Goal: Transaction & Acquisition: Purchase product/service

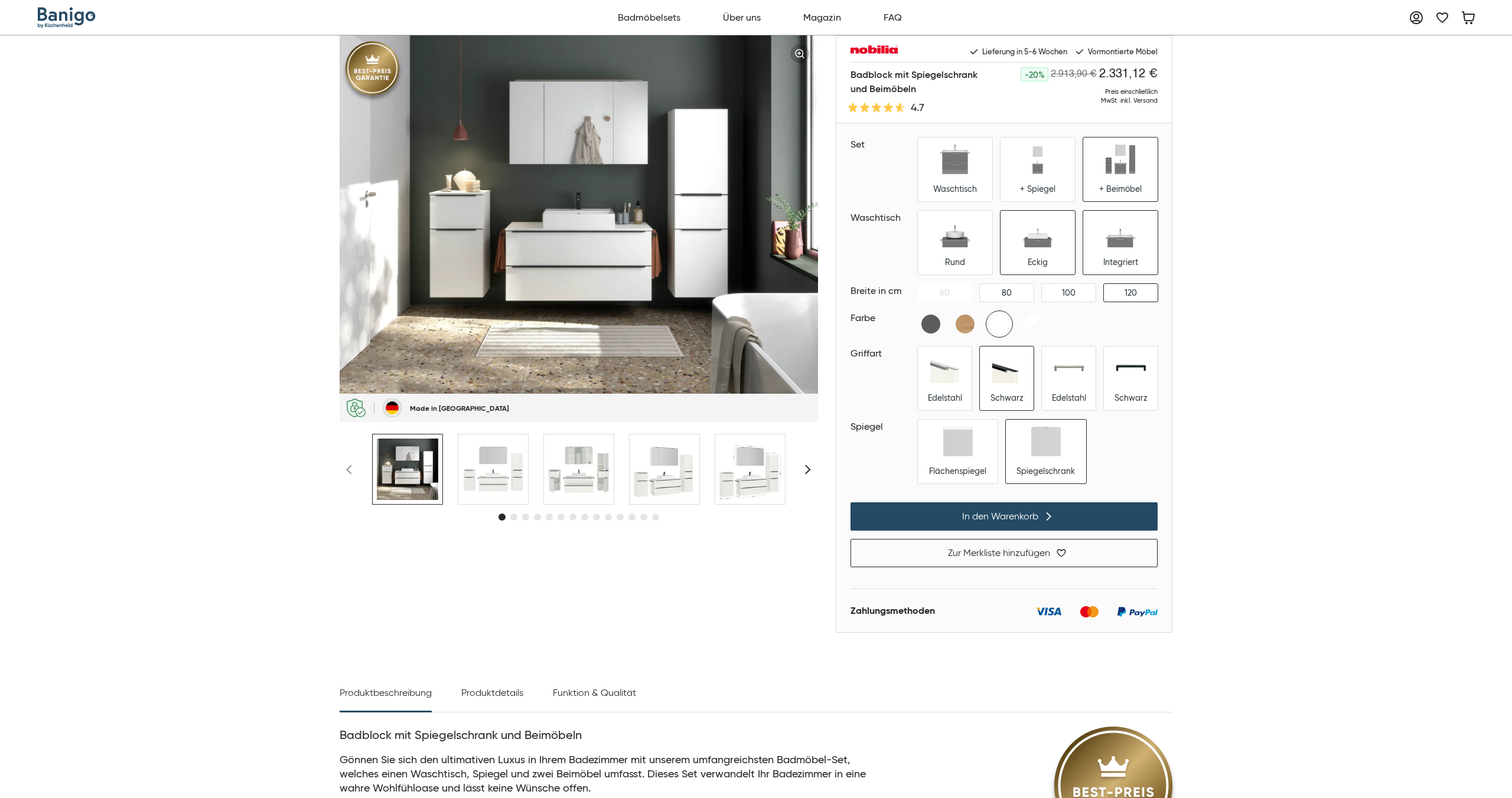
click at [1110, 243] on img at bounding box center [1120, 232] width 30 height 30
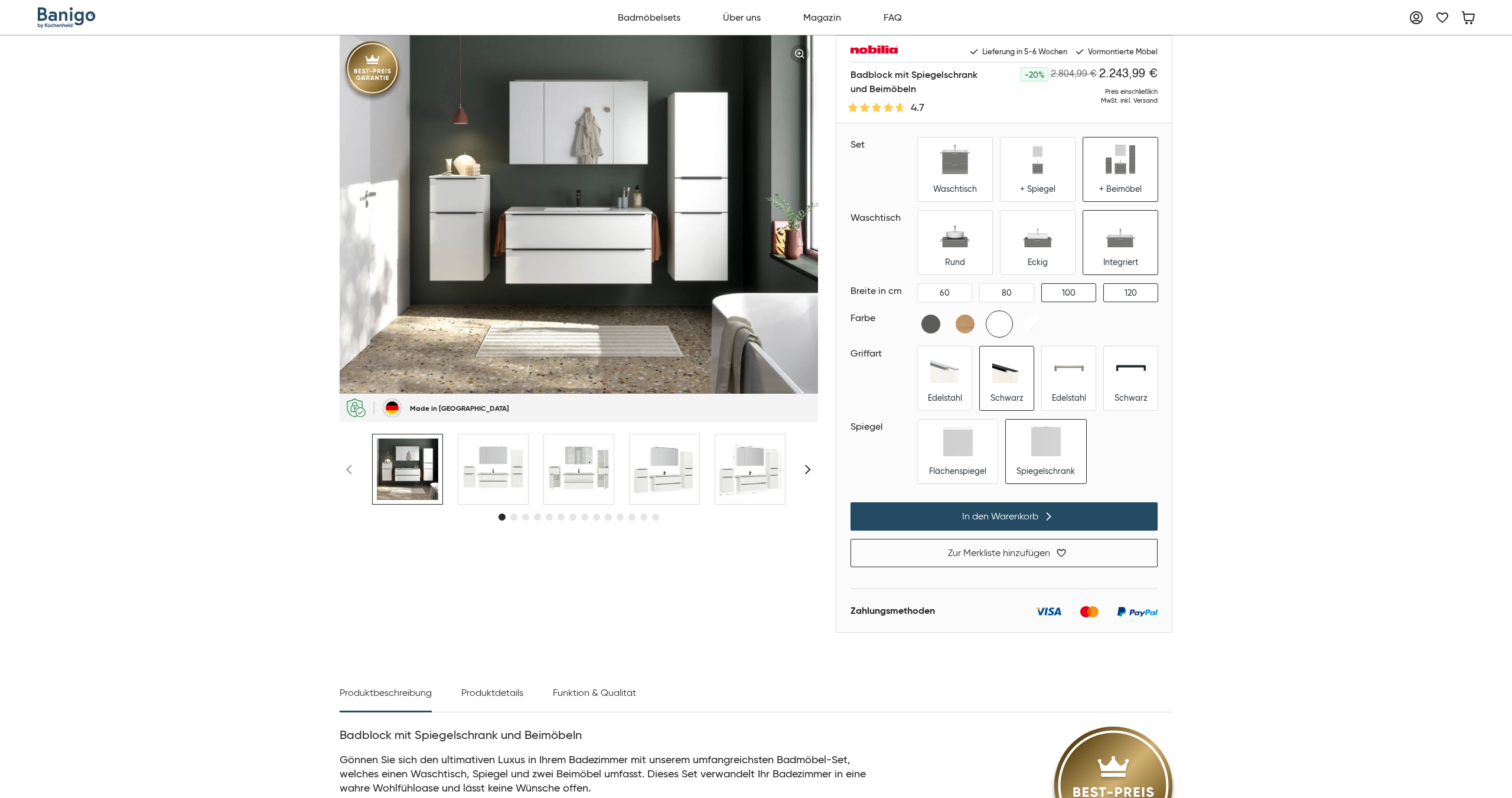
click at [1080, 292] on div "100" at bounding box center [1068, 293] width 54 height 18
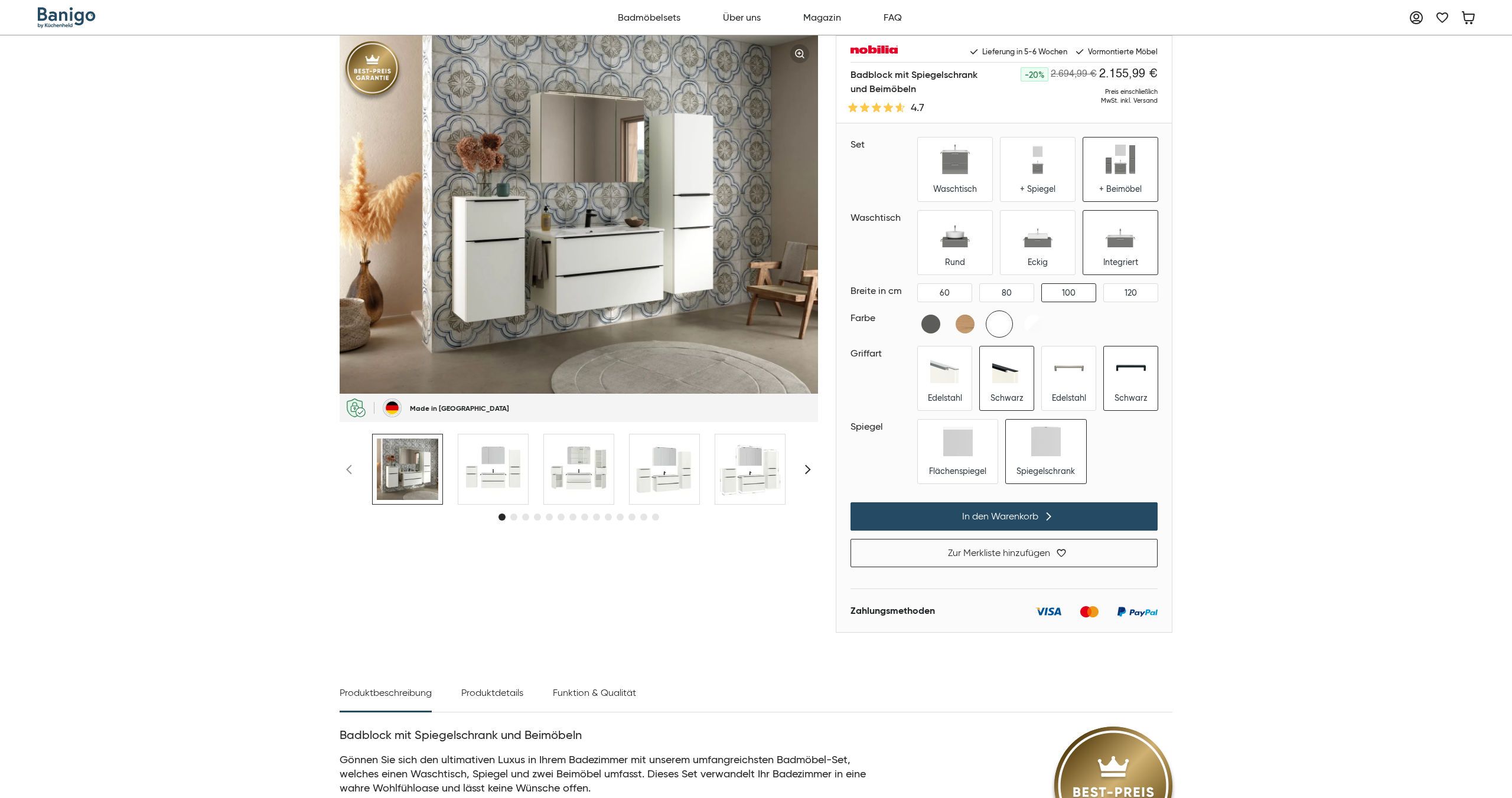
click at [1132, 378] on img at bounding box center [1130, 368] width 30 height 30
click at [1019, 371] on img at bounding box center [1007, 368] width 30 height 30
click at [957, 457] on div "Flächenspiegel" at bounding box center [958, 451] width 80 height 64
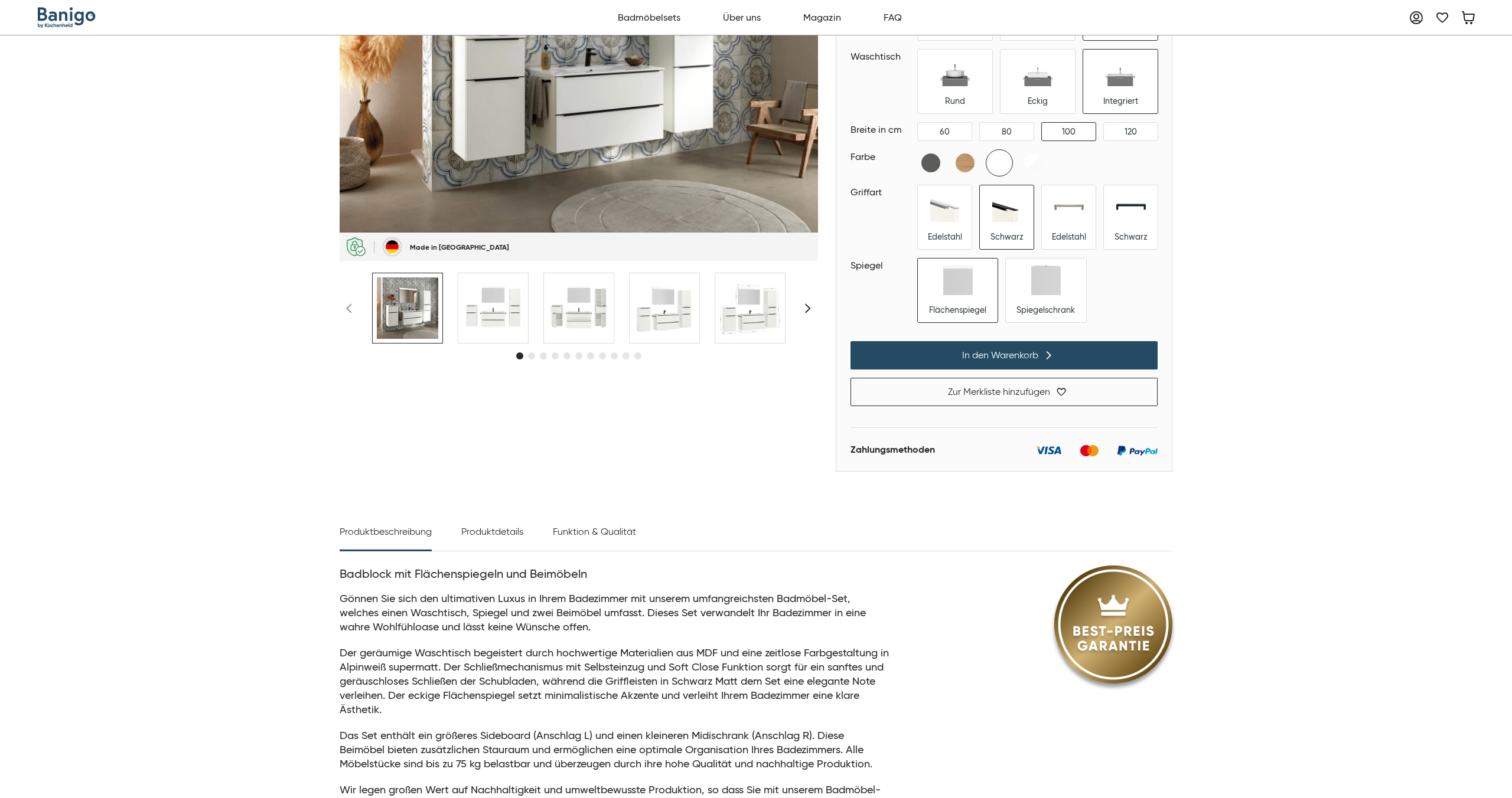
scroll to position [225, 0]
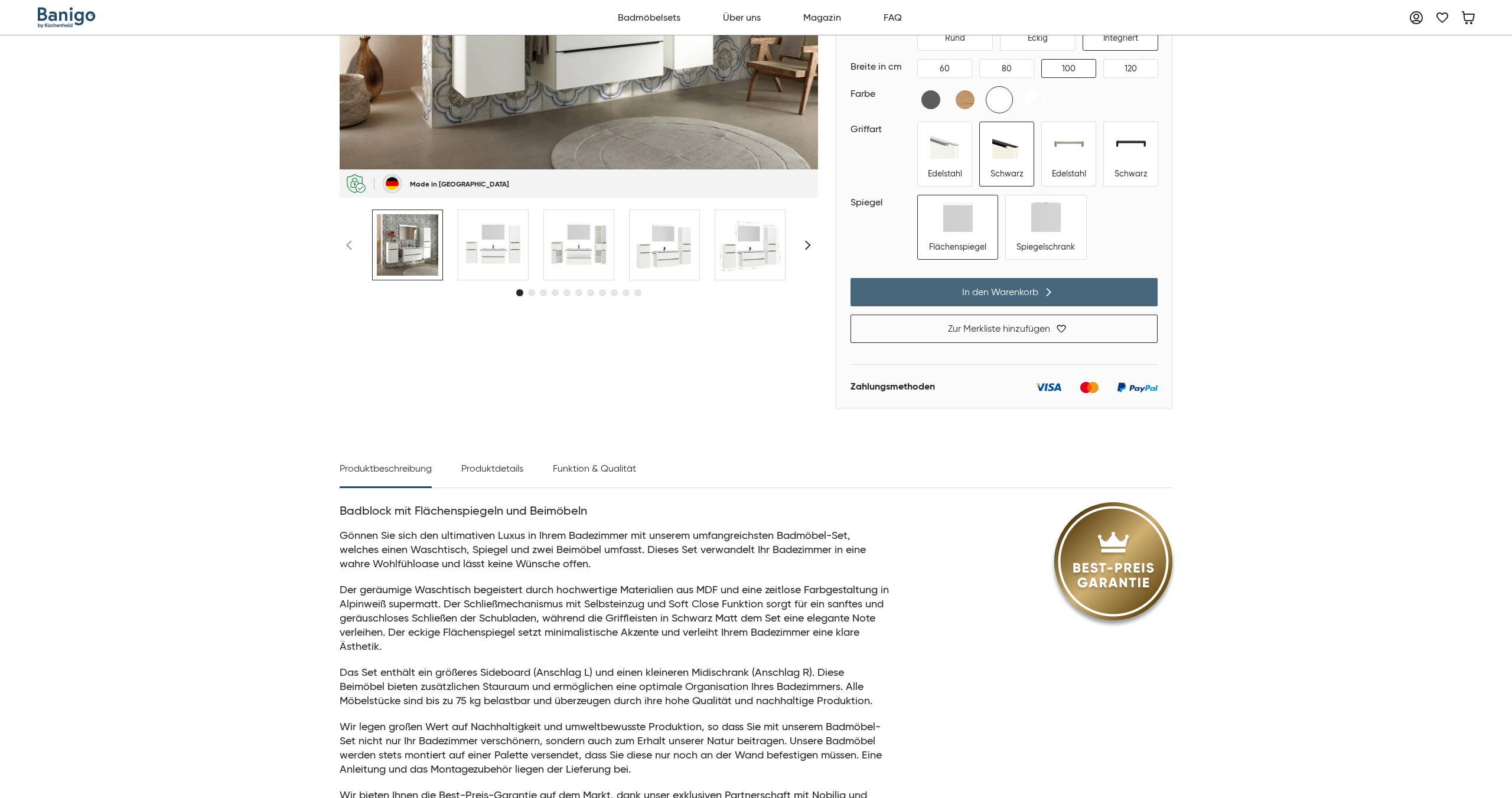
click at [1005, 292] on span "In den Warenkorb" at bounding box center [1000, 292] width 76 height 12
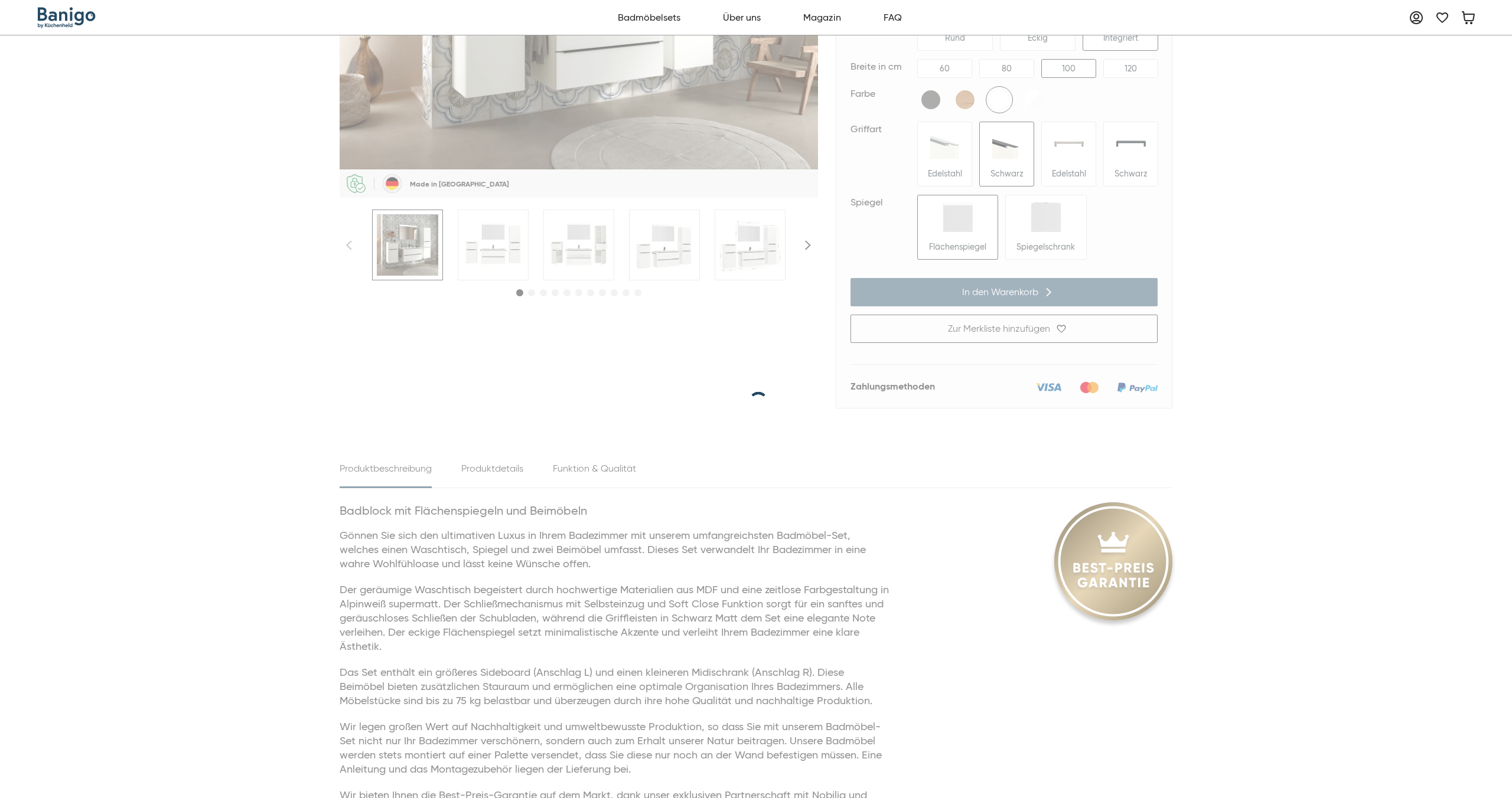
scroll to position [0, 0]
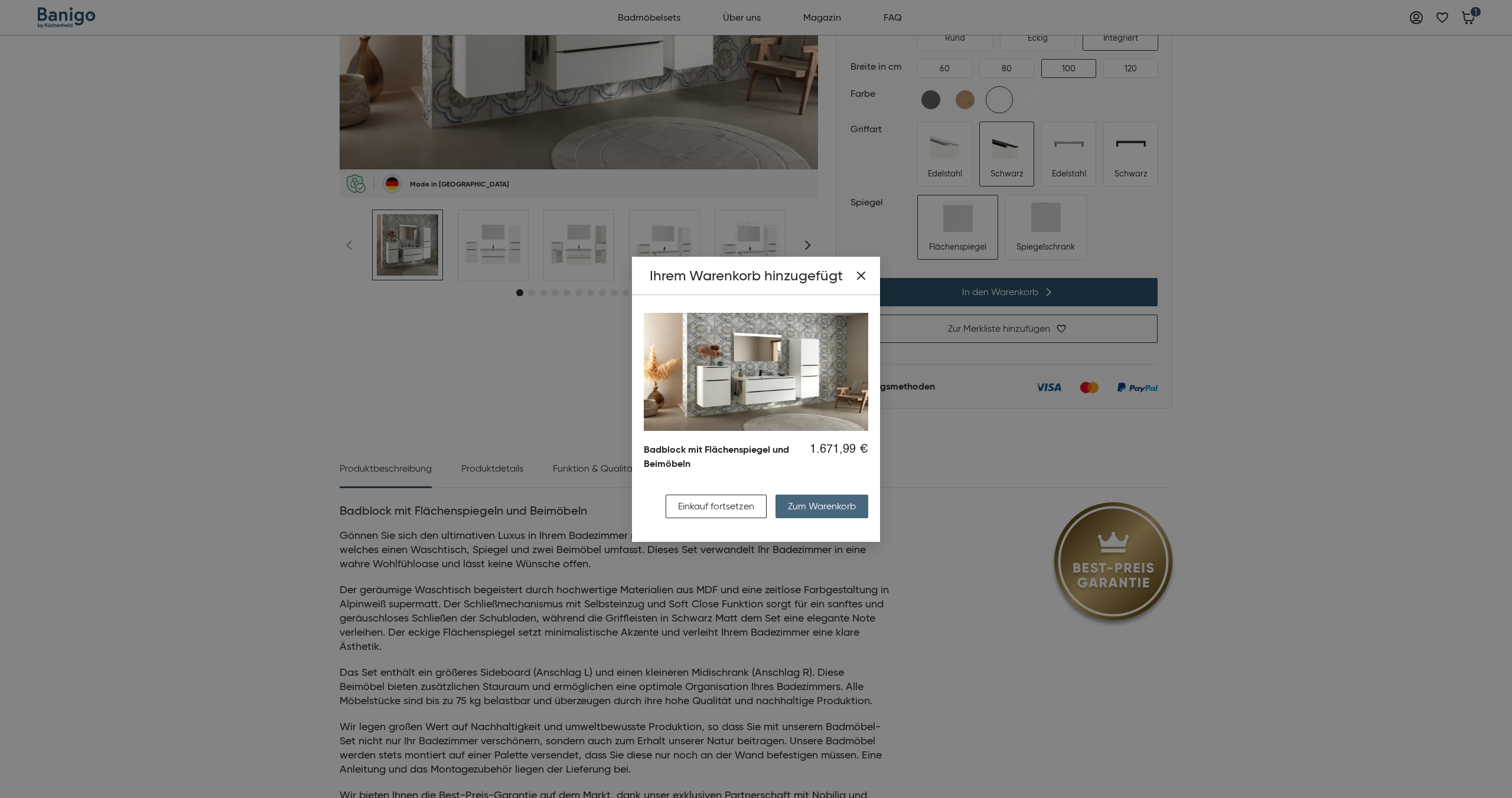
drag, startPoint x: 824, startPoint y: 501, endPoint x: 830, endPoint y: 499, distance: 6.3
click at [824, 501] on button "Zum Warenkorb" at bounding box center [821, 507] width 93 height 23
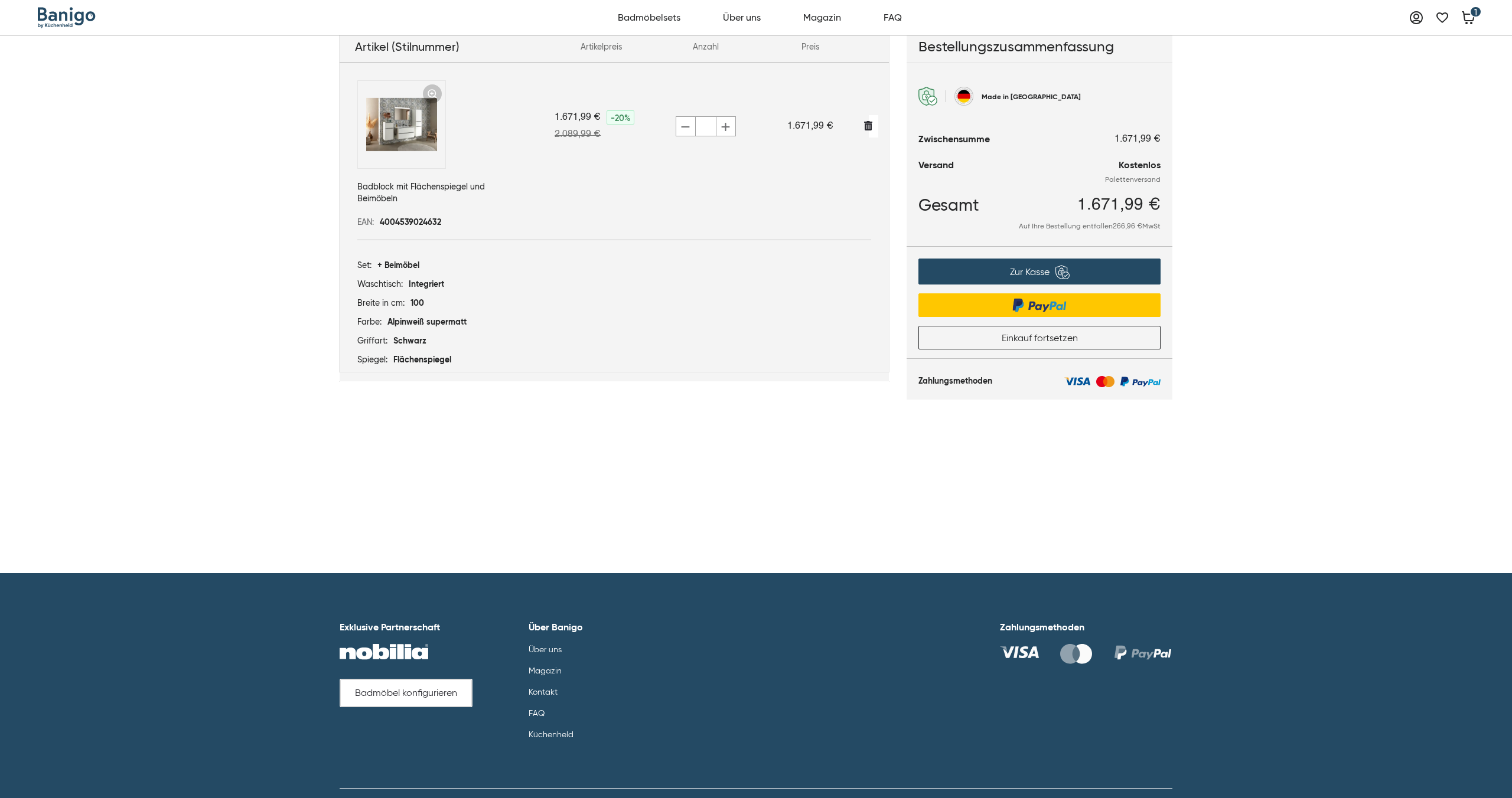
scroll to position [104, 0]
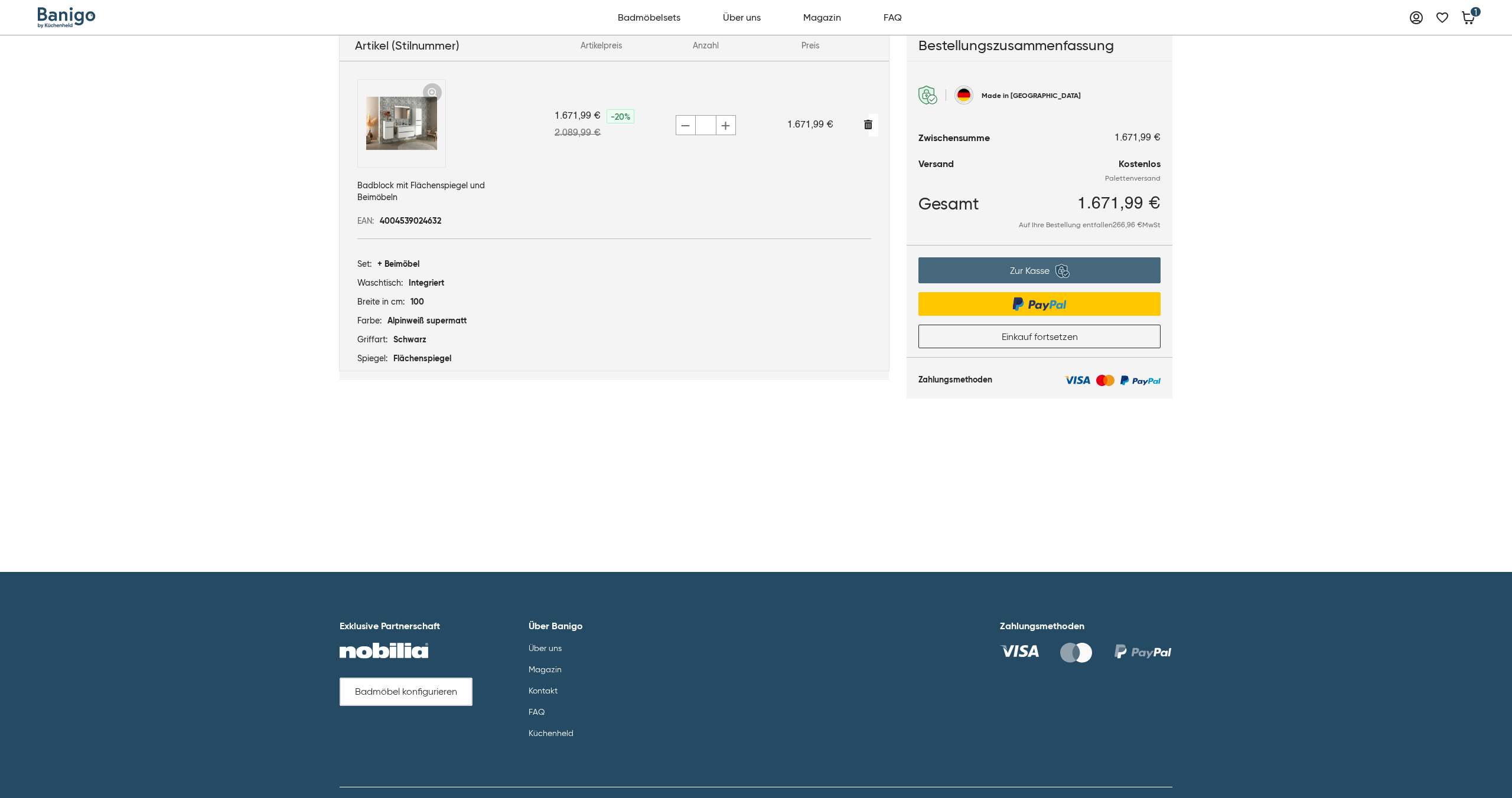
click at [966, 272] on link "Zur Kasse" at bounding box center [1039, 271] width 242 height 26
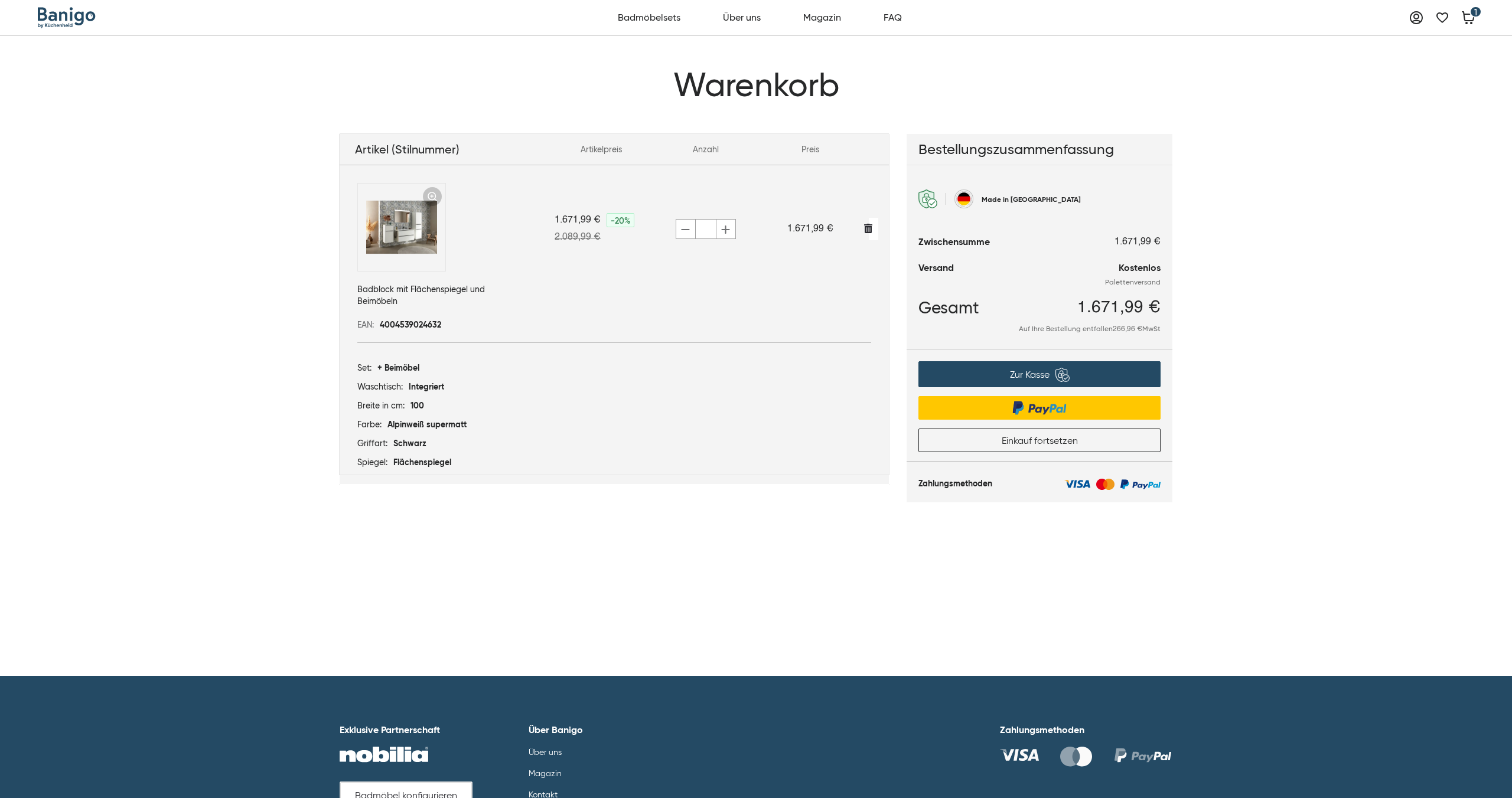
click at [886, 14] on link "FAQ" at bounding box center [892, 18] width 31 height 26
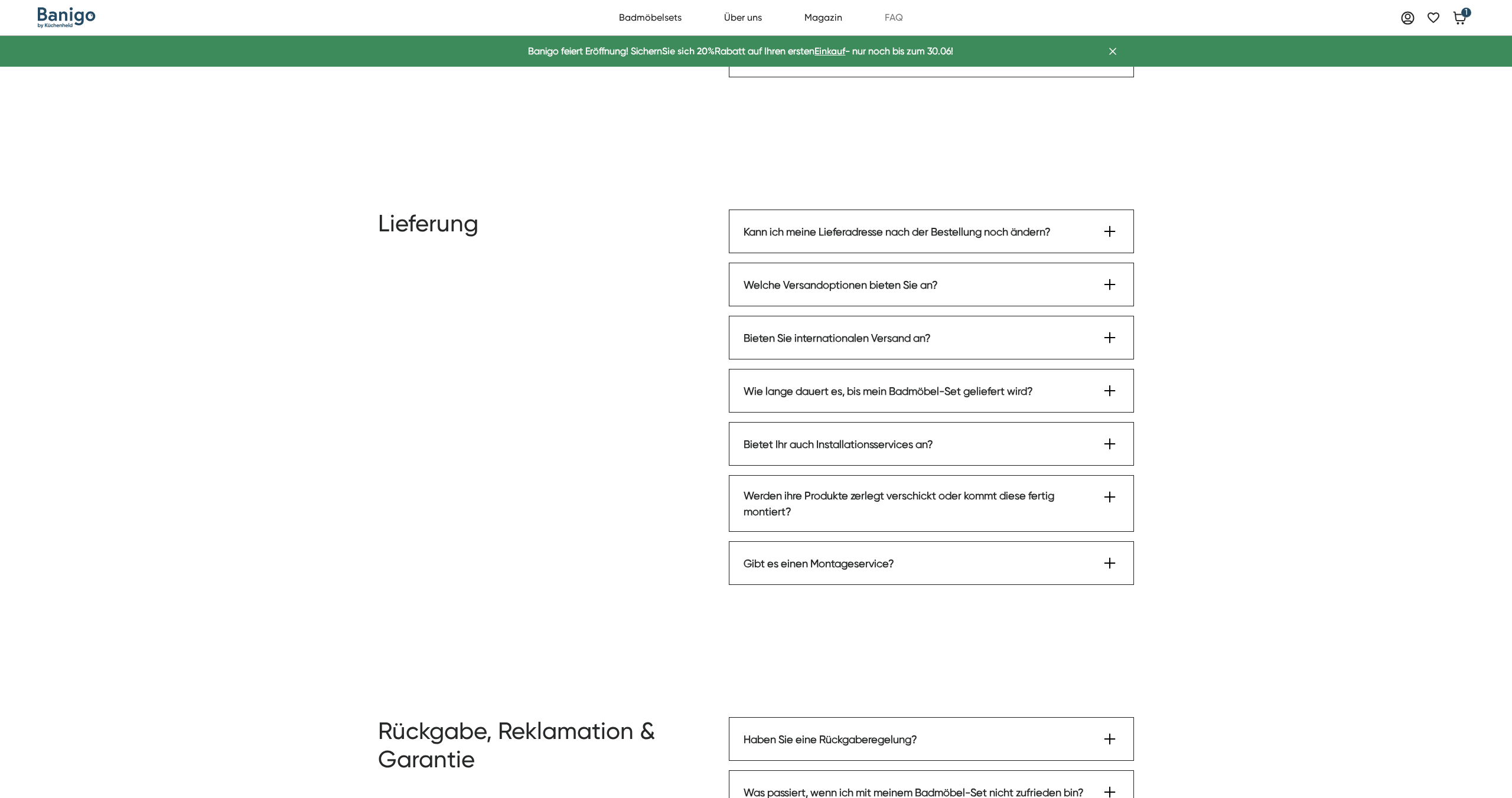
scroll to position [1073, 0]
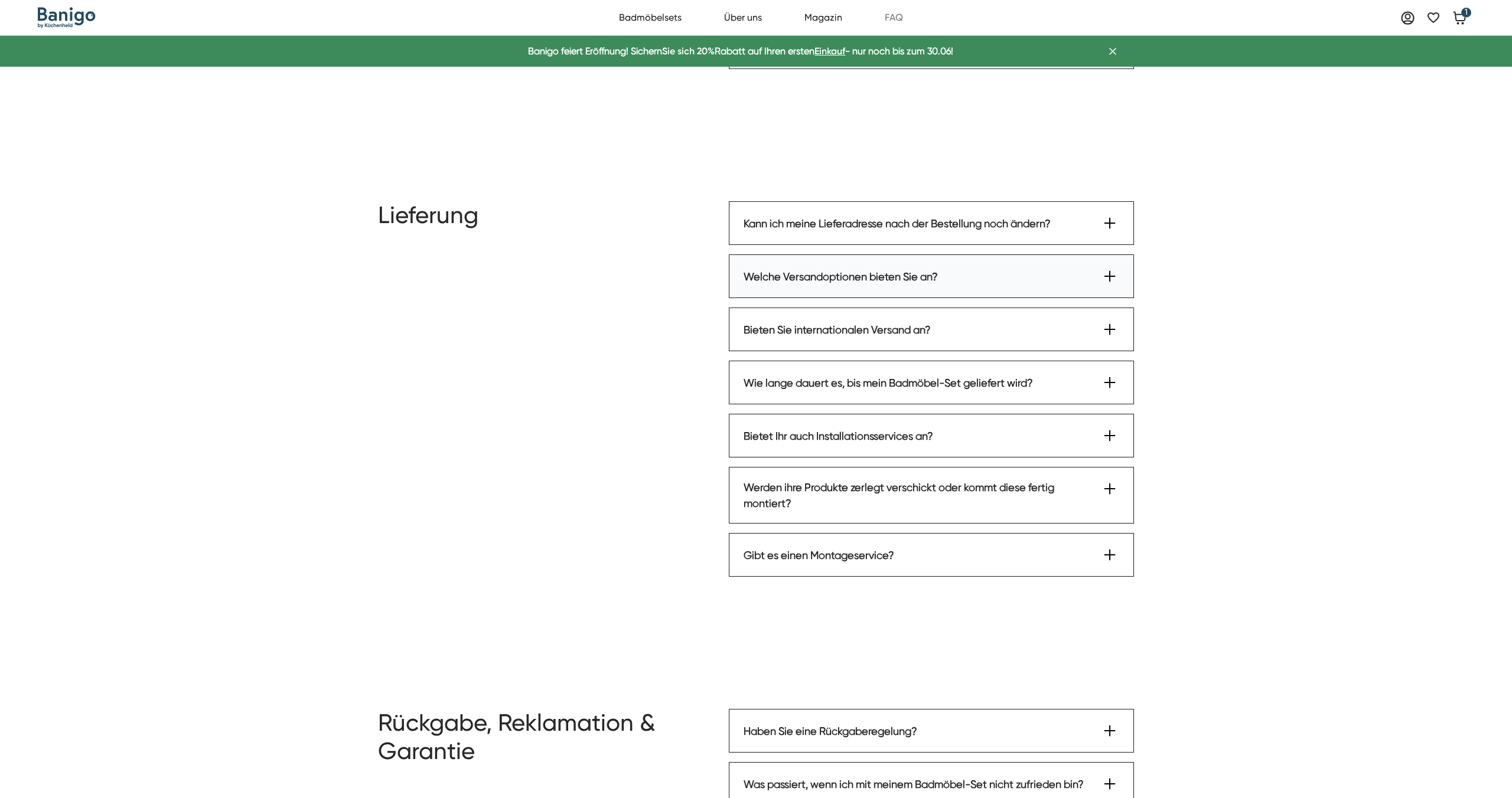
click at [810, 269] on div "Welche Versandoptionen bieten Sie an?" at bounding box center [841, 276] width 194 height 16
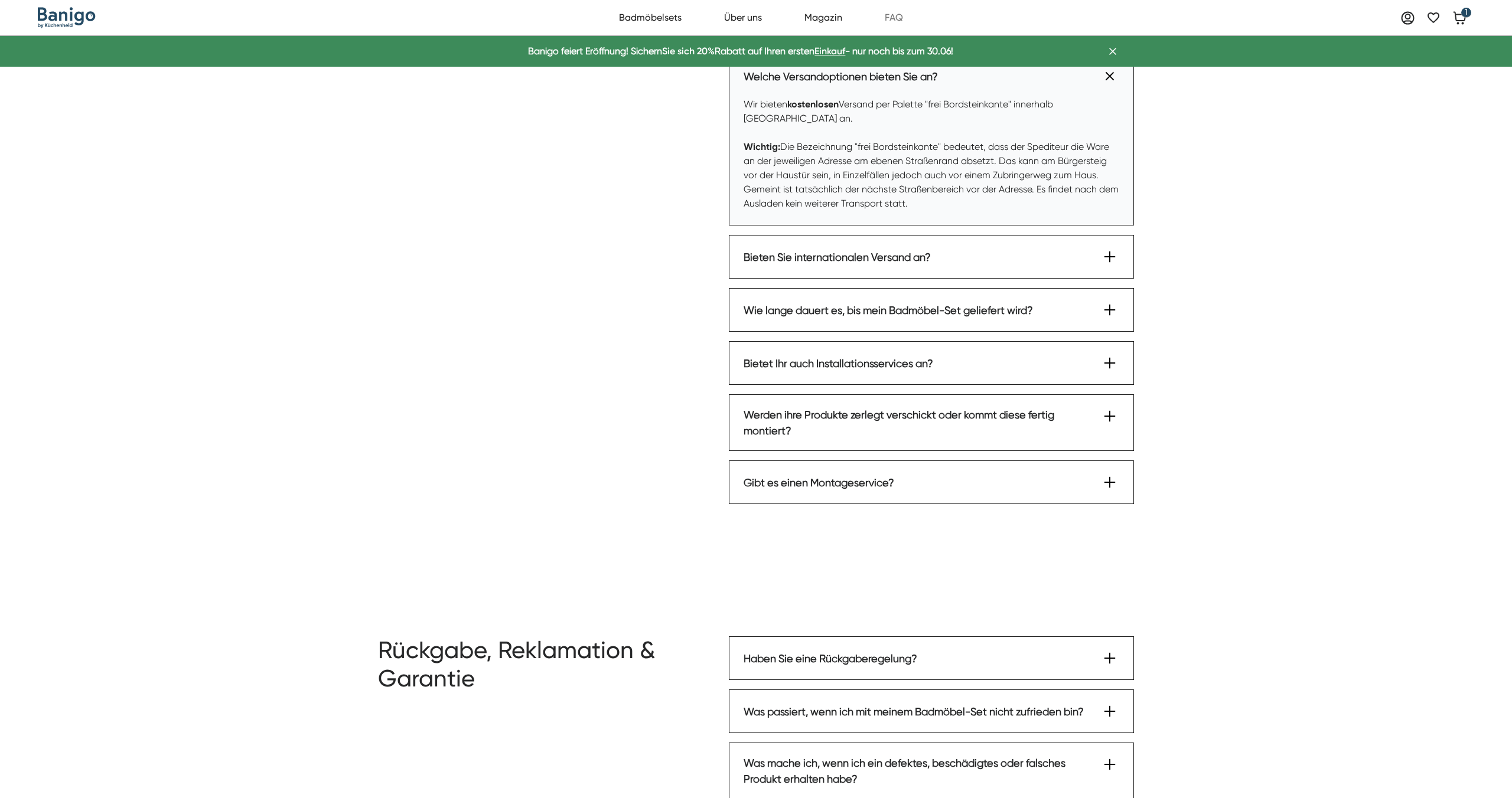
scroll to position [1358, 0]
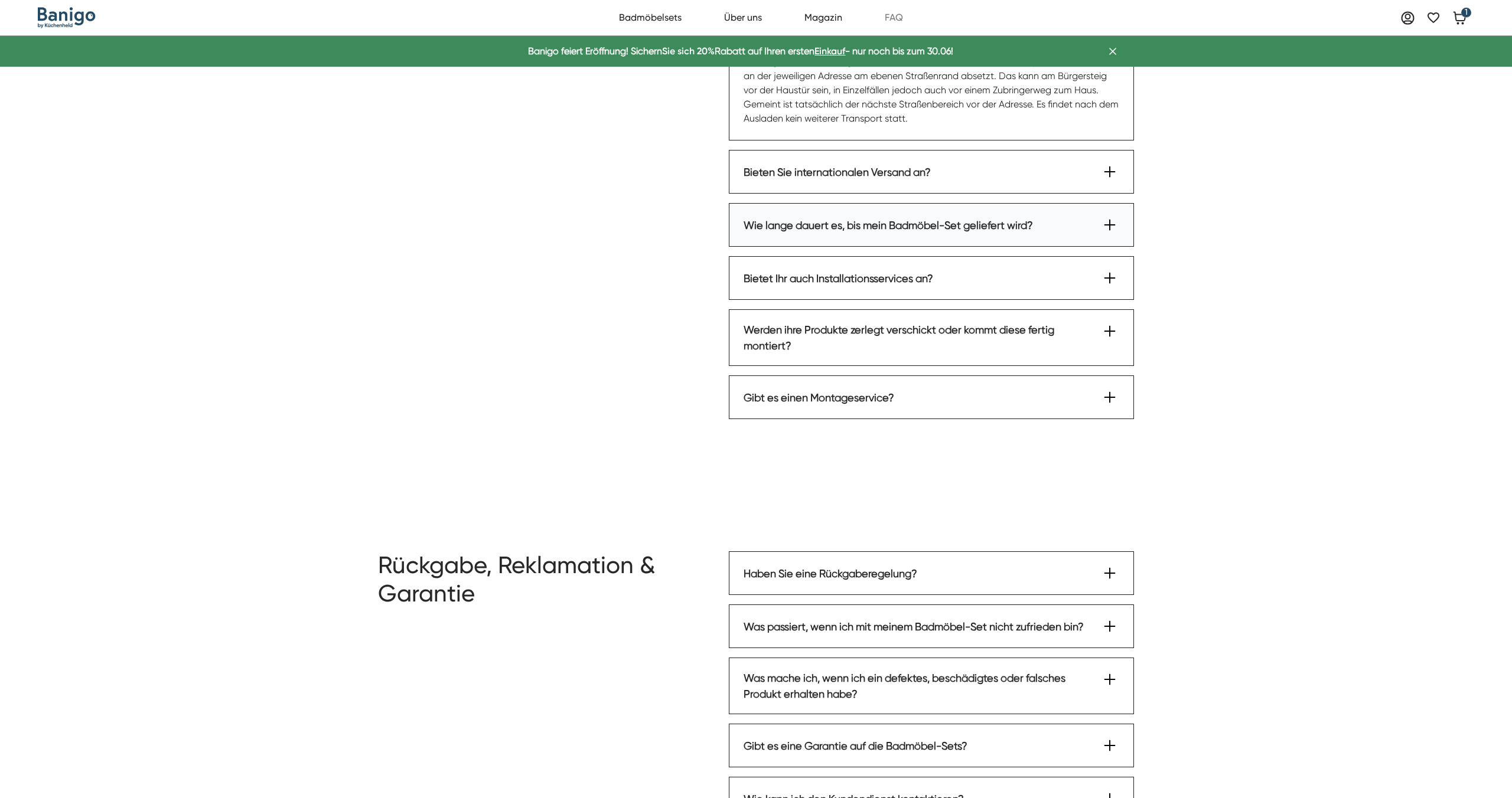
click at [811, 221] on div "Wie lange dauert es, bis mein Badmöbel-Set geliefert wird?" at bounding box center [888, 225] width 289 height 16
